Goal: Task Accomplishment & Management: Manage account settings

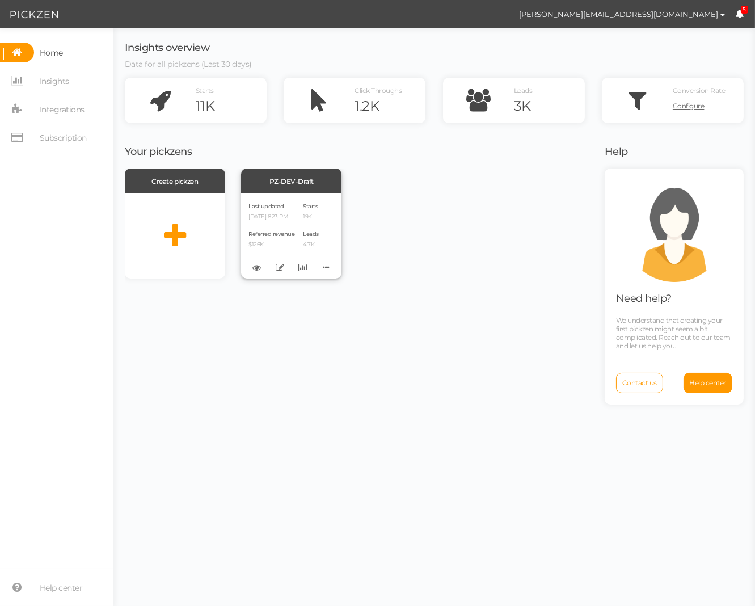
click at [299, 201] on div "Last updated 09/22/2025 8:23 PM Referred revenue $126K Starts 19K Leads 4.7K" at bounding box center [291, 235] width 100 height 85
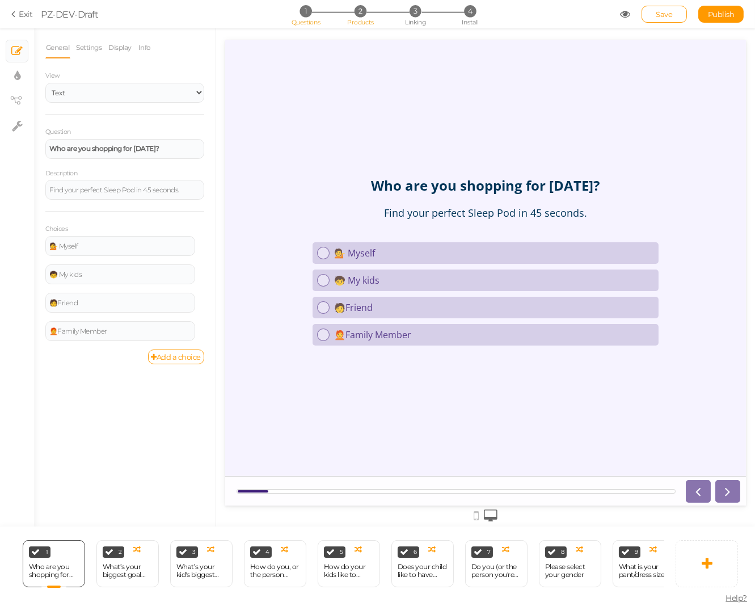
click at [366, 12] on li "2 Products" at bounding box center [360, 11] width 53 height 12
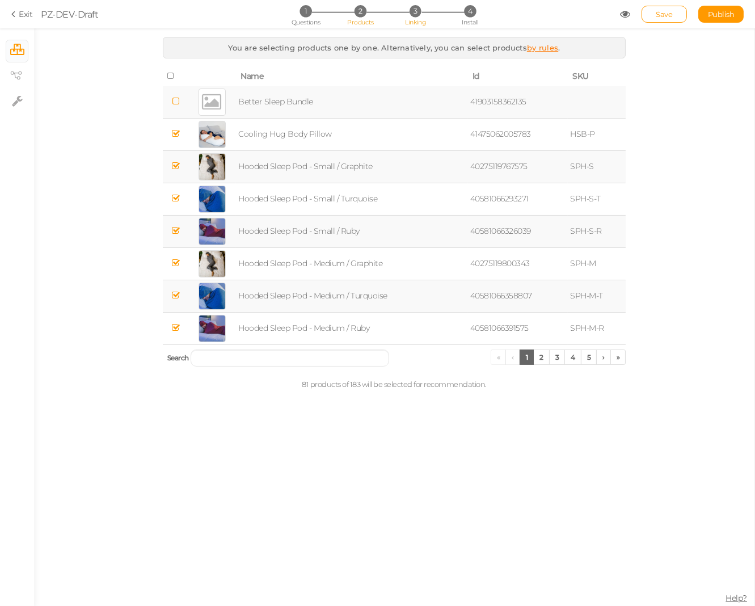
click at [423, 15] on li "3 Linking" at bounding box center [415, 11] width 53 height 12
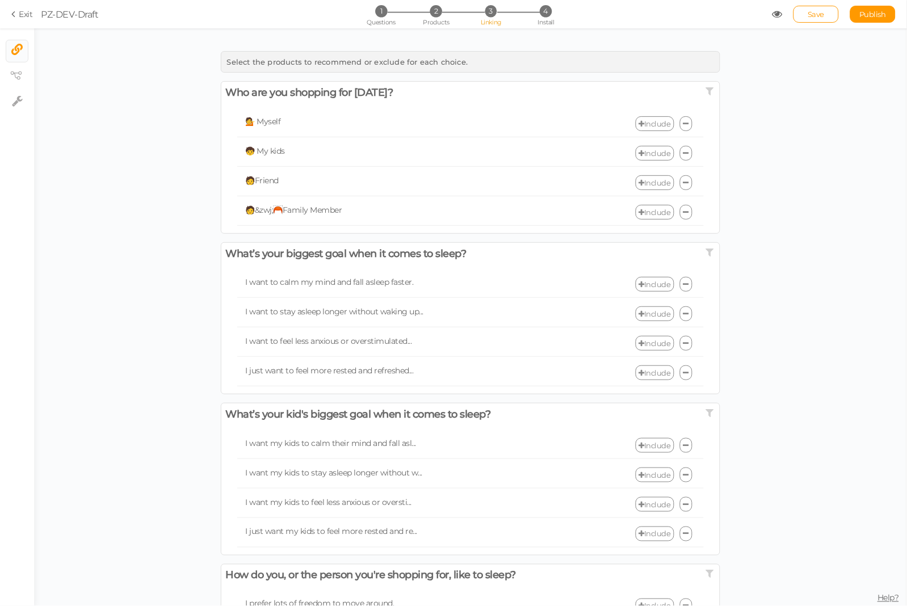
click at [652, 125] on link "Include" at bounding box center [654, 123] width 39 height 15
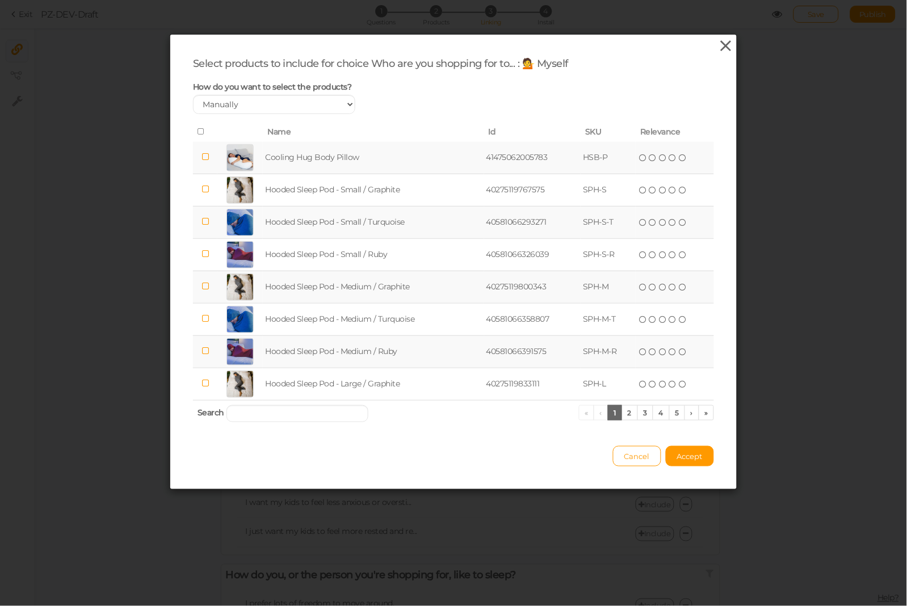
click at [727, 41] on icon at bounding box center [726, 45] width 16 height 17
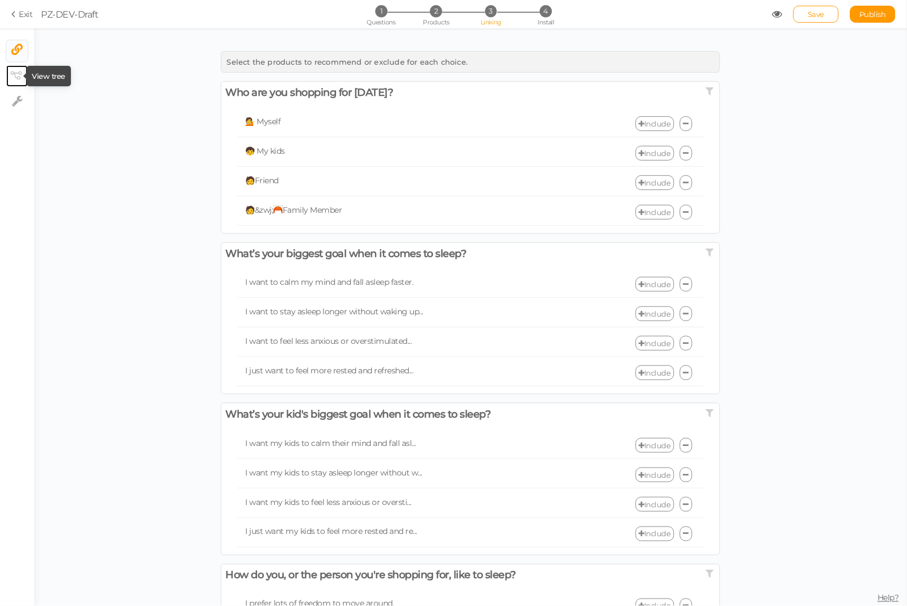
click at [17, 72] on icon at bounding box center [15, 75] width 11 height 9
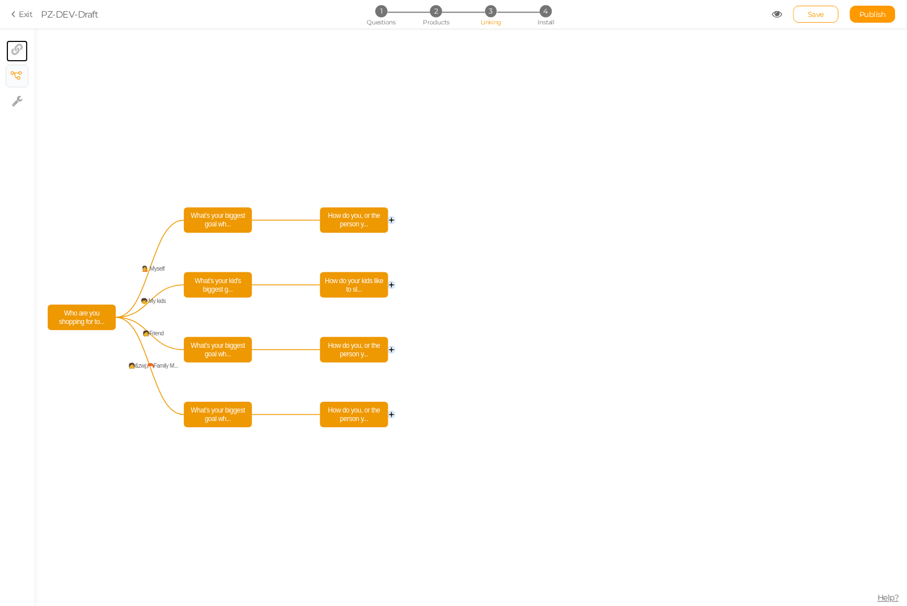
click at [17, 51] on icon at bounding box center [16, 49] width 11 height 11
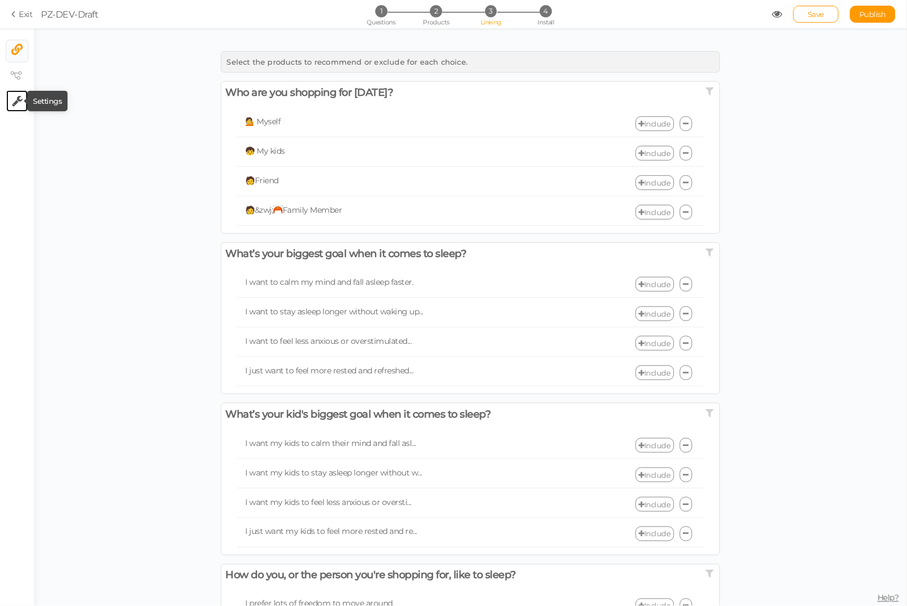
click at [16, 103] on icon at bounding box center [17, 100] width 11 height 11
select select "en"
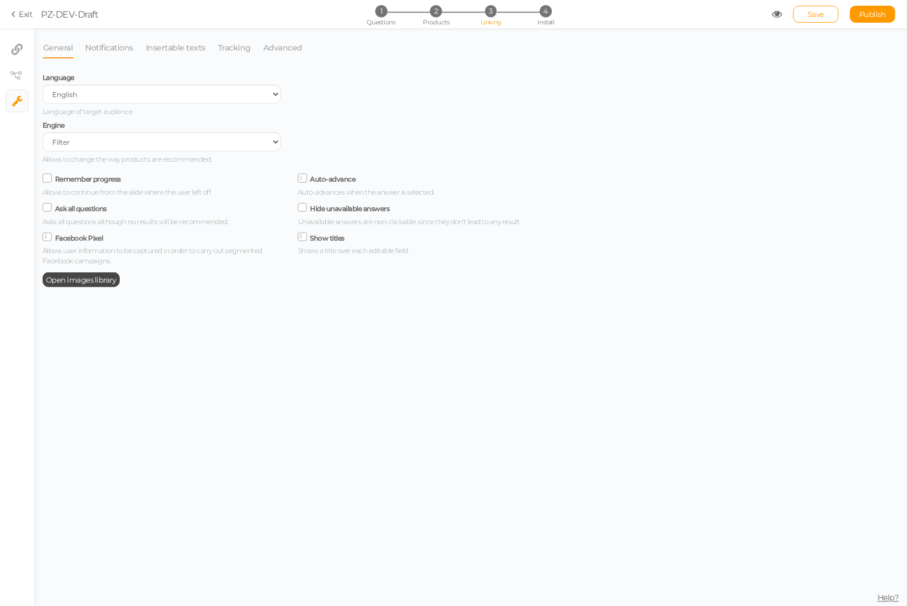
click at [197, 154] on div "Engine Filter AI Tree No-Code Form (No products) Allows to change the way produ…" at bounding box center [162, 141] width 238 height 48
click at [212, 141] on select "Filter AI Tree No-Code Form (No products)" at bounding box center [162, 141] width 238 height 19
click at [18, 47] on icon at bounding box center [16, 49] width 11 height 11
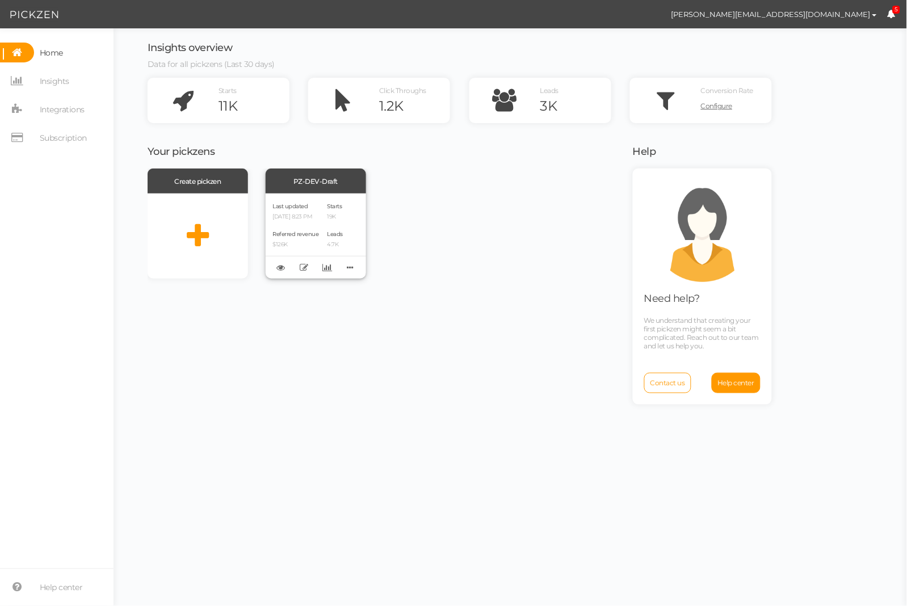
click at [306, 213] on p "09/22/2025 8:23 PM" at bounding box center [296, 216] width 46 height 7
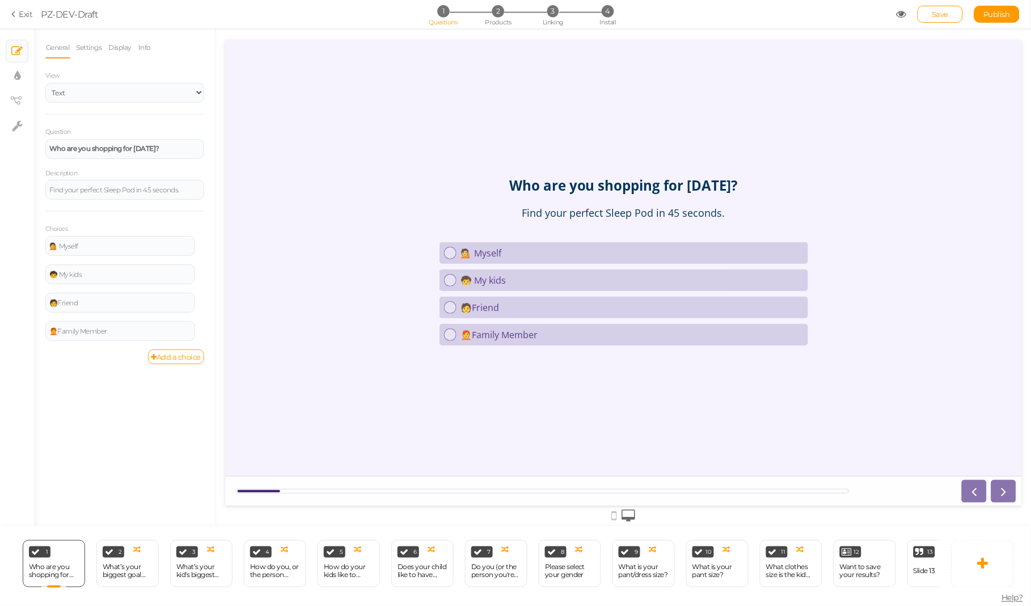
click at [14, 15] on icon at bounding box center [15, 14] width 8 height 10
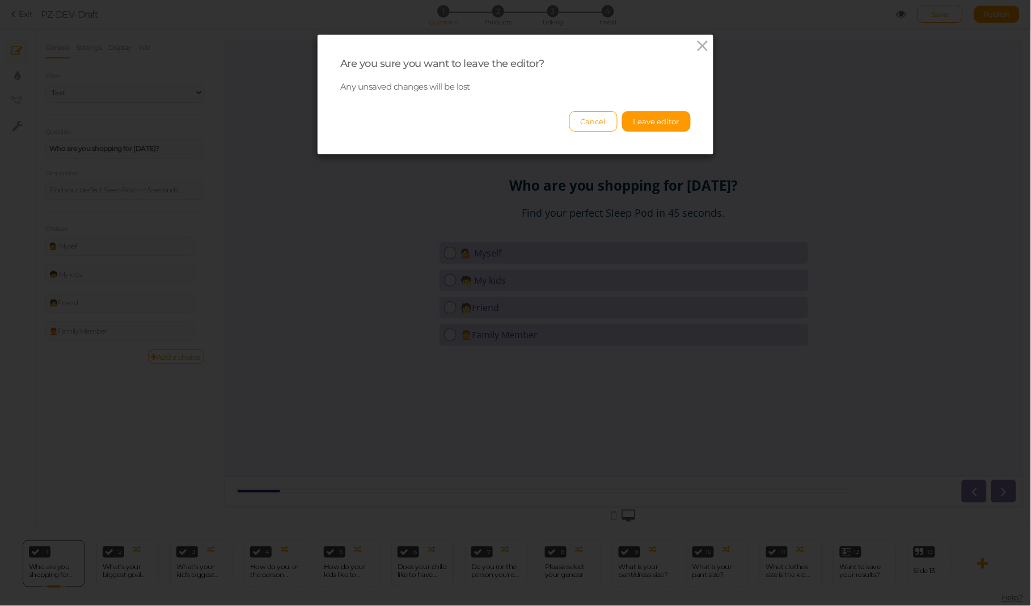
drag, startPoint x: 581, startPoint y: 124, endPoint x: 777, endPoint y: 48, distance: 210.2
click at [581, 124] on button "Cancel" at bounding box center [594, 121] width 48 height 20
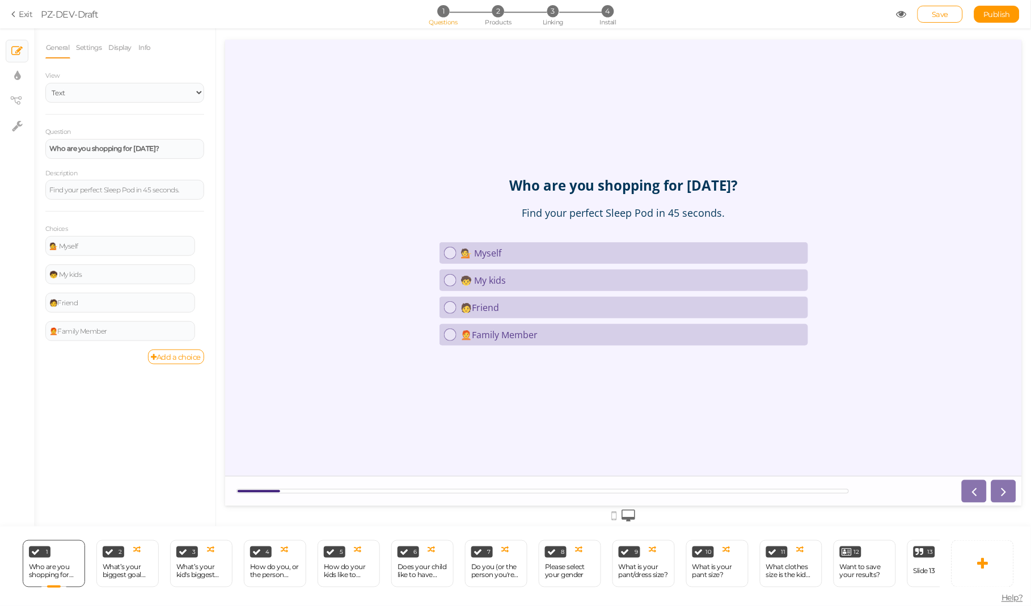
click at [17, 14] on icon at bounding box center [15, 14] width 8 height 10
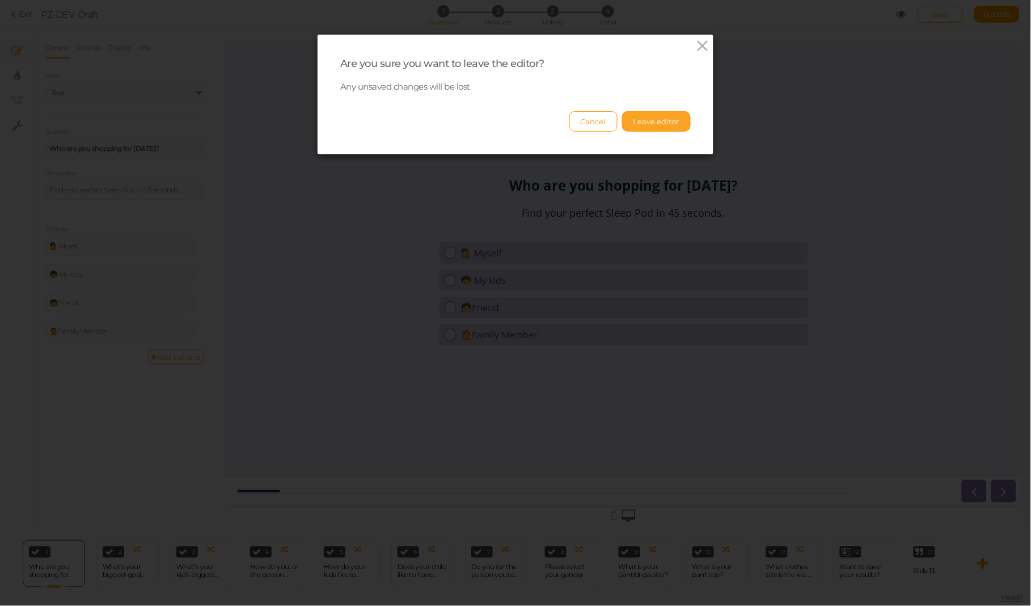
click at [673, 125] on button "Leave editor" at bounding box center [656, 121] width 69 height 20
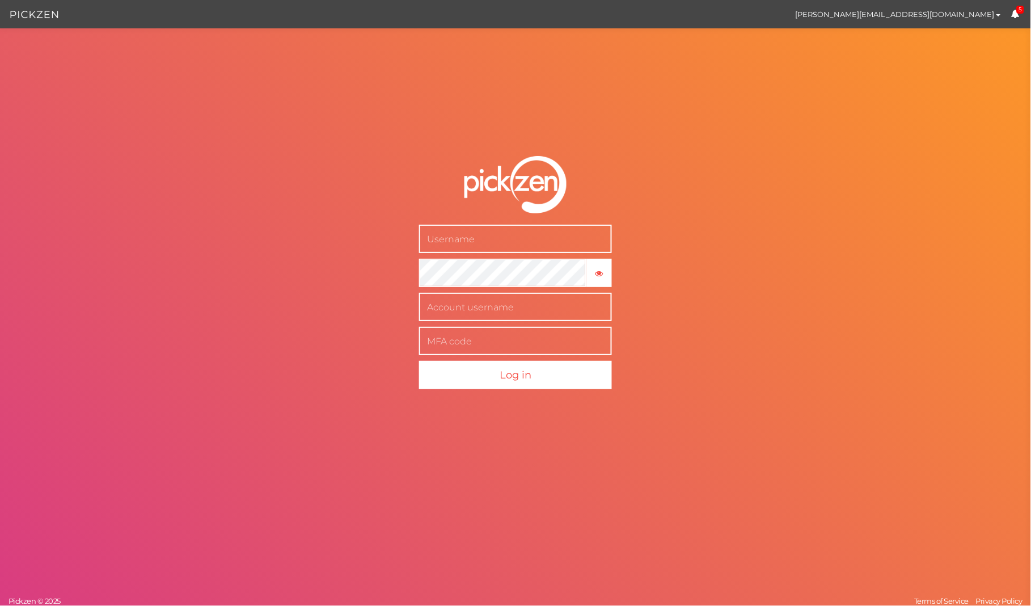
click at [530, 241] on input "text" at bounding box center [515, 239] width 193 height 28
type input "[PERSON_NAME][EMAIL_ADDRESS][DOMAIN_NAME]"
click at [603, 273] on icon "button" at bounding box center [600, 273] width 8 height 8
click at [506, 314] on input "text" at bounding box center [515, 307] width 193 height 28
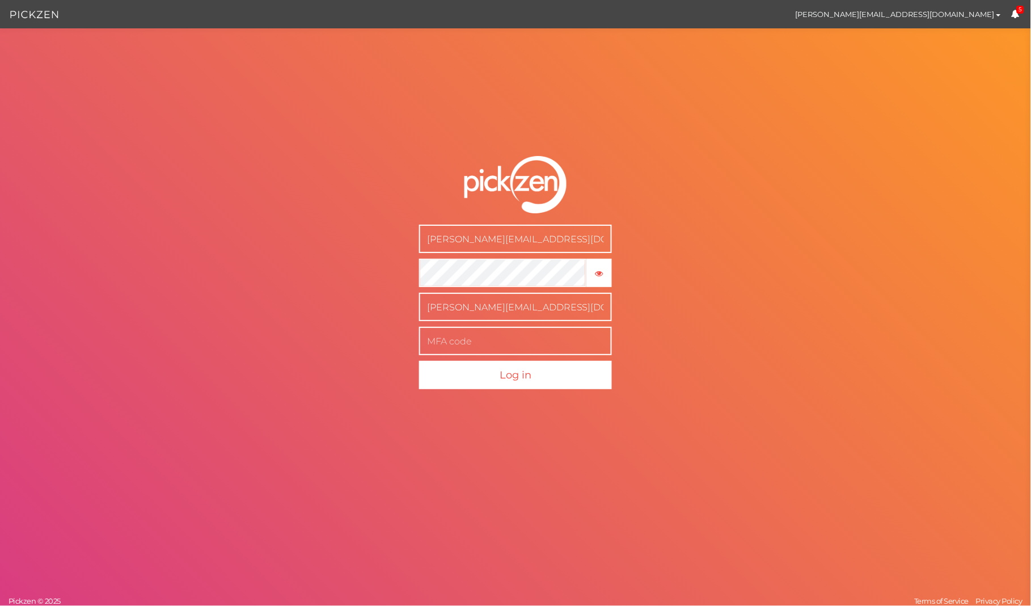
type input "rachel@hugsleep.com"
click at [528, 343] on input "text" at bounding box center [515, 341] width 193 height 28
type input "754359"
click at [564, 385] on button "Log in" at bounding box center [515, 375] width 193 height 28
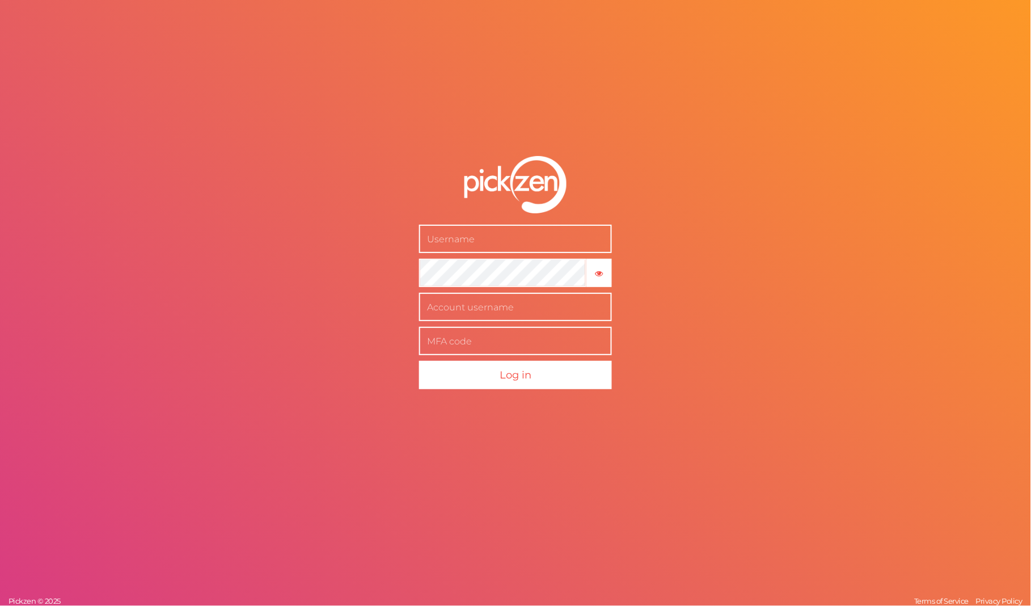
click at [419, 71] on div "× Show password Log in Pickzen © 2025 Terms of Service Privacy Policy" at bounding box center [515, 303] width 1031 height 606
click at [489, 241] on input "b" at bounding box center [515, 239] width 193 height 28
type input "[PERSON_NAME][EMAIL_ADDRESS][DOMAIN_NAME]"
click at [494, 311] on input "text" at bounding box center [515, 307] width 193 height 28
click at [481, 238] on input "[PERSON_NAME][EMAIL_ADDRESS][DOMAIN_NAME]" at bounding box center [515, 239] width 193 height 28
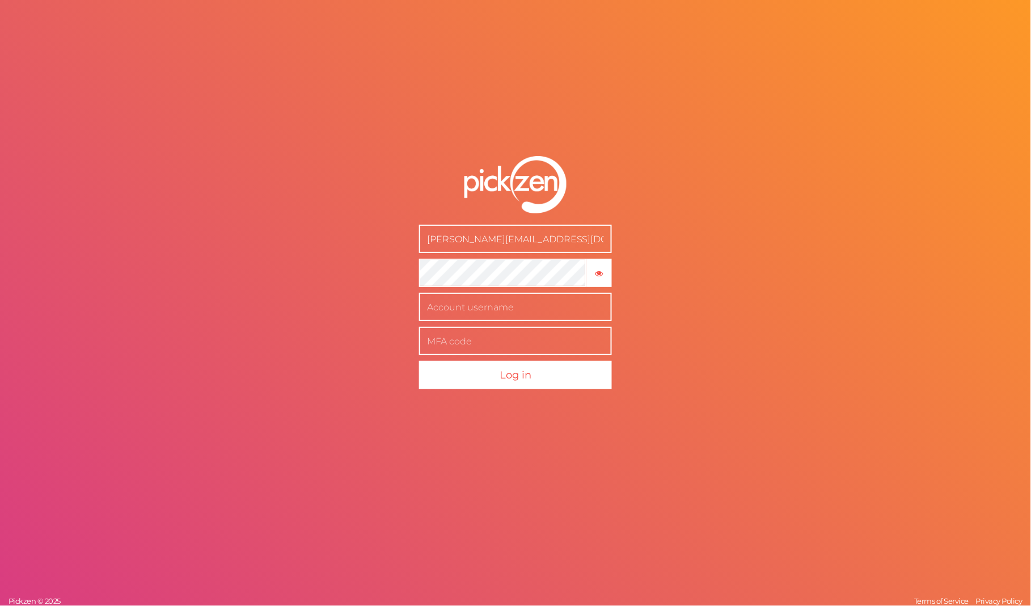
click at [481, 238] on input "[PERSON_NAME][EMAIL_ADDRESS][DOMAIN_NAME]" at bounding box center [515, 239] width 193 height 28
click at [547, 306] on input "text" at bounding box center [515, 307] width 193 height 28
paste input "[PERSON_NAME][EMAIL_ADDRESS][DOMAIN_NAME]"
type input "[PERSON_NAME][EMAIL_ADDRESS][DOMAIN_NAME]"
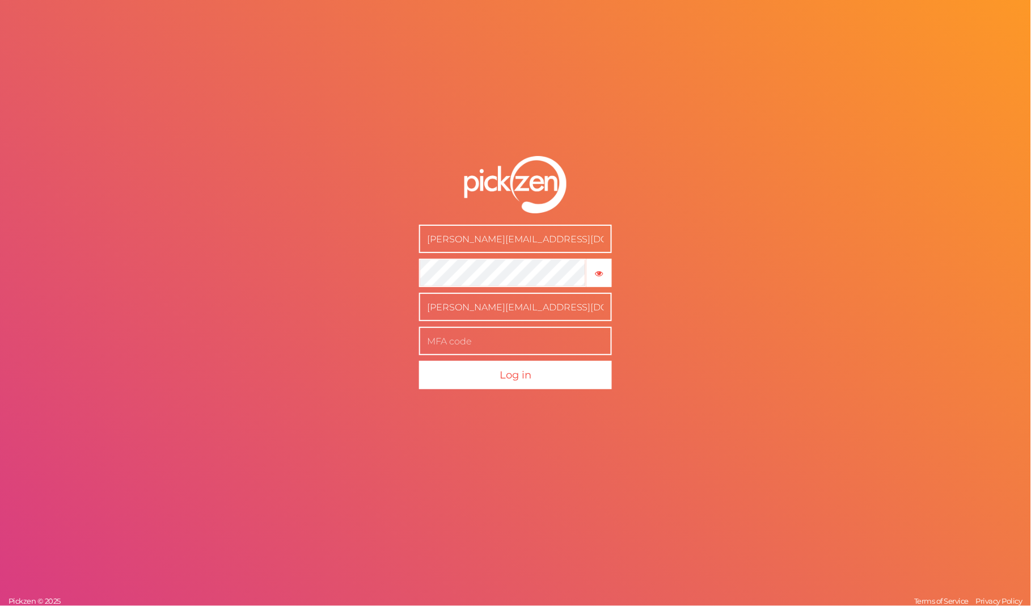
click at [524, 332] on input "text" at bounding box center [515, 341] width 193 height 28
type input "576585"
click at [574, 382] on button "Log in" at bounding box center [515, 375] width 193 height 28
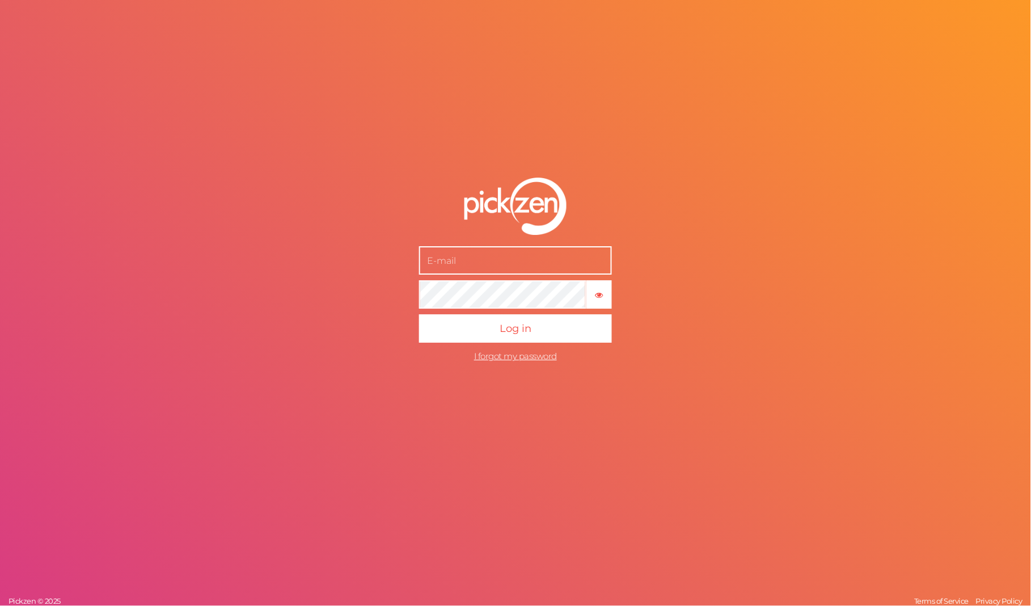
click at [508, 268] on input "text" at bounding box center [515, 261] width 193 height 28
type input "[PERSON_NAME][EMAIL_ADDRESS][DOMAIN_NAME]"
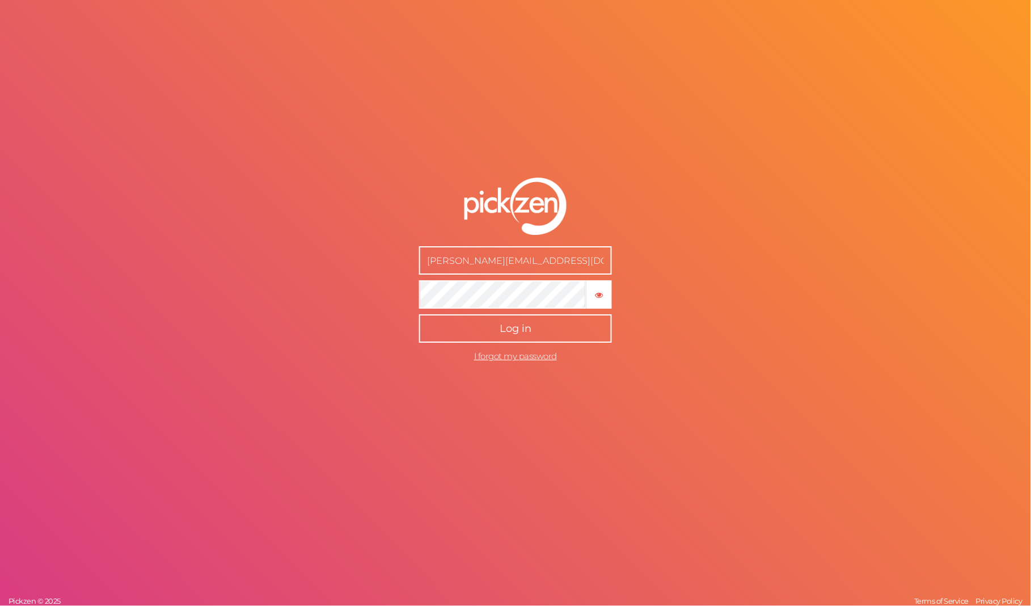
click at [536, 329] on button "Log in" at bounding box center [515, 329] width 193 height 28
